Goal: Information Seeking & Learning: Learn about a topic

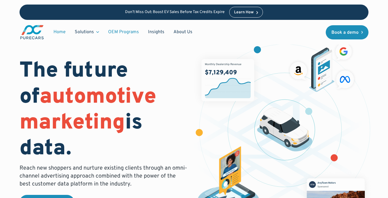
click at [122, 33] on link "OEM Programs" at bounding box center [124, 32] width 40 height 11
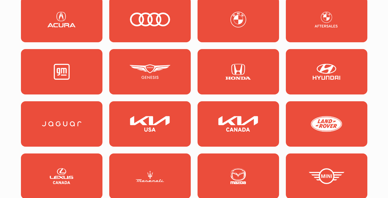
scroll to position [629, 0]
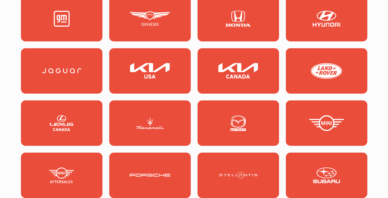
click at [65, 73] on img at bounding box center [61, 71] width 41 height 16
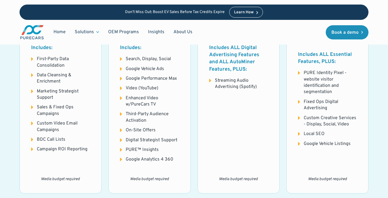
scroll to position [846, 0]
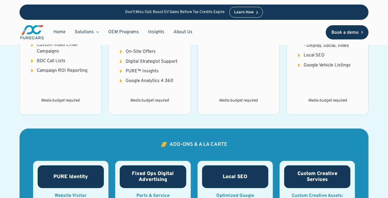
click at [347, 31] on div "Book a demo" at bounding box center [345, 32] width 27 height 5
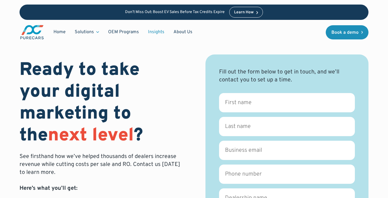
click at [156, 32] on link "Insights" at bounding box center [156, 32] width 25 height 11
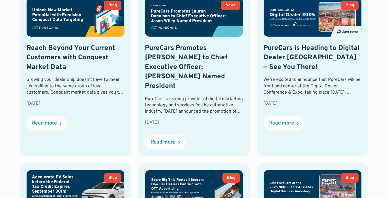
scroll to position [283, 0]
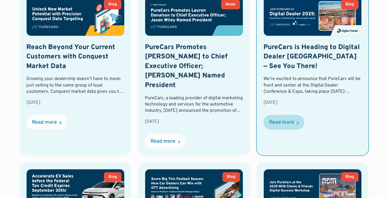
click at [285, 121] on div "Read more" at bounding box center [281, 122] width 25 height 5
